Goal: Find specific page/section: Find specific page/section

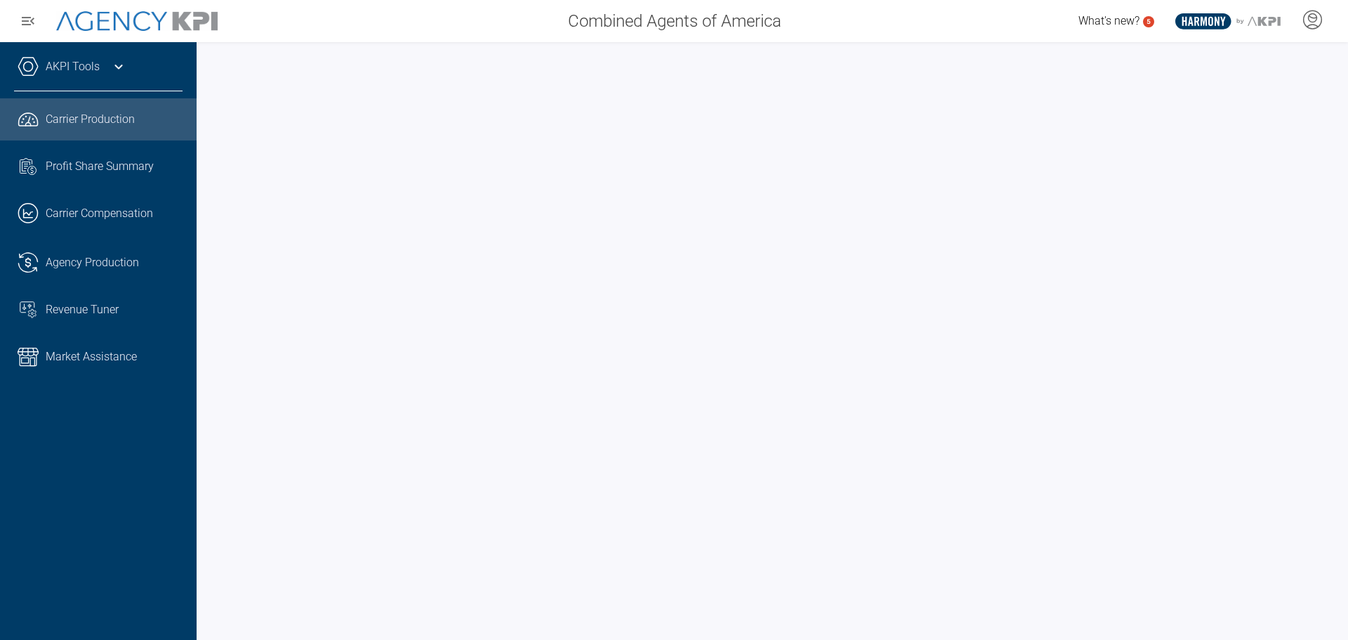
click at [81, 353] on span "Market Assistance" at bounding box center [91, 356] width 91 height 17
click at [117, 348] on span "Market Assistance" at bounding box center [91, 356] width 91 height 17
